Goal: Task Accomplishment & Management: Manage account settings

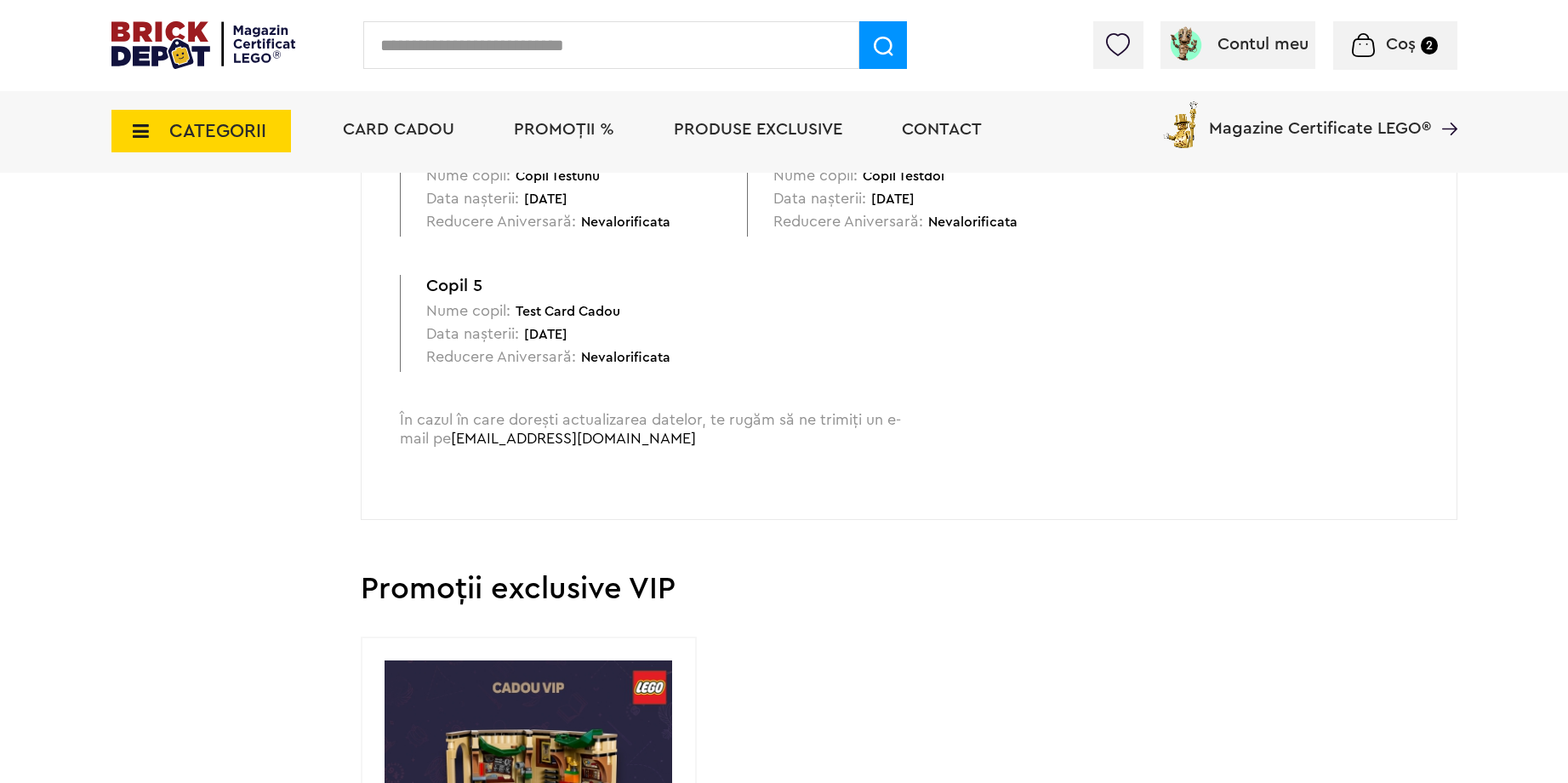
scroll to position [919, 0]
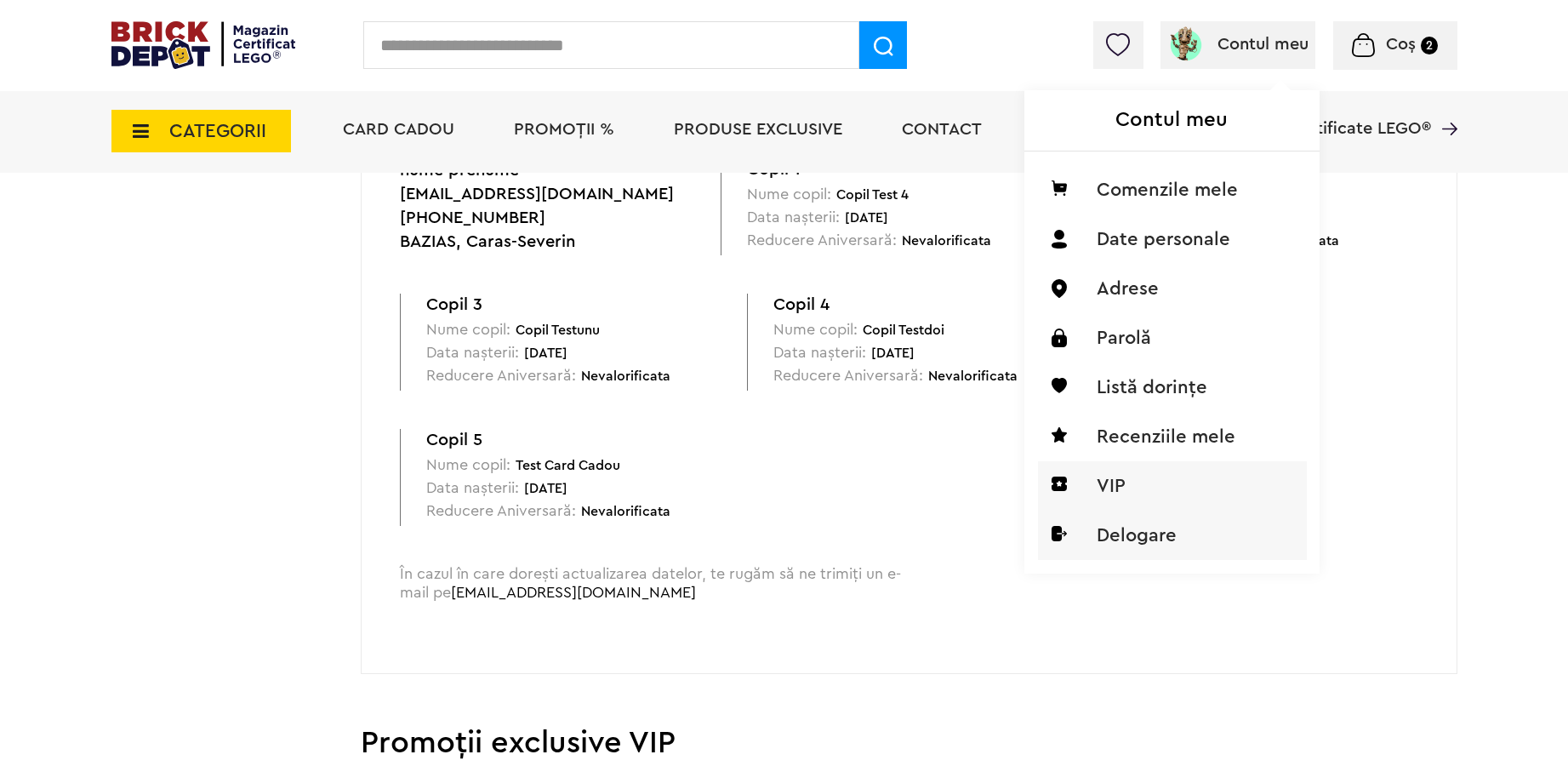
click at [1139, 539] on li "Delogare" at bounding box center [1172, 534] width 269 height 49
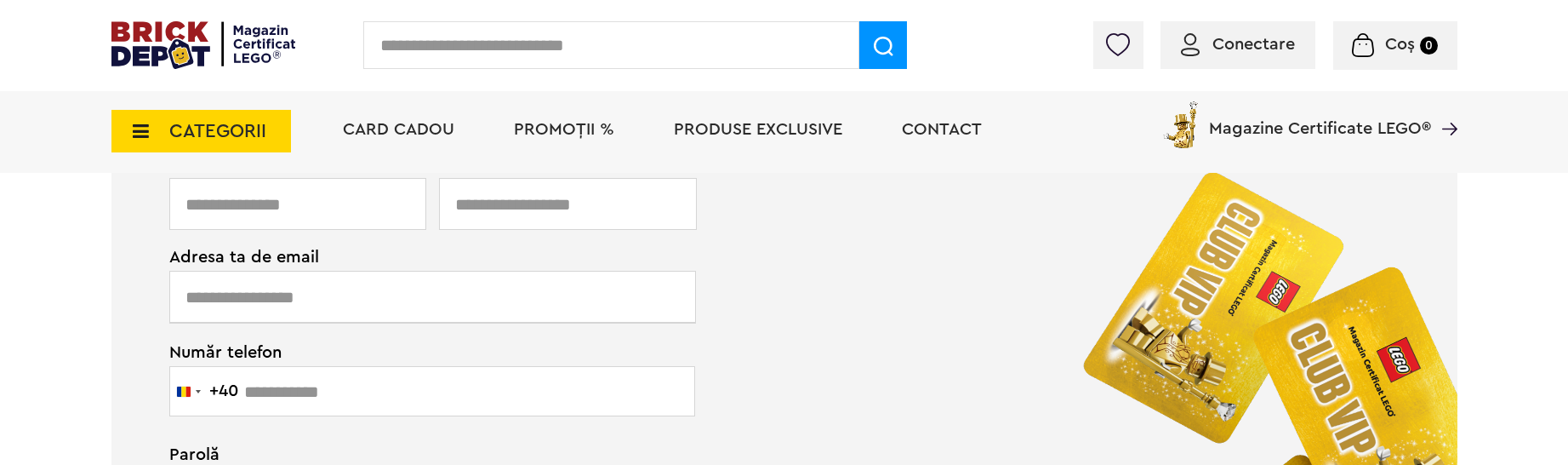
scroll to position [613, 0]
